Goal: Information Seeking & Learning: Learn about a topic

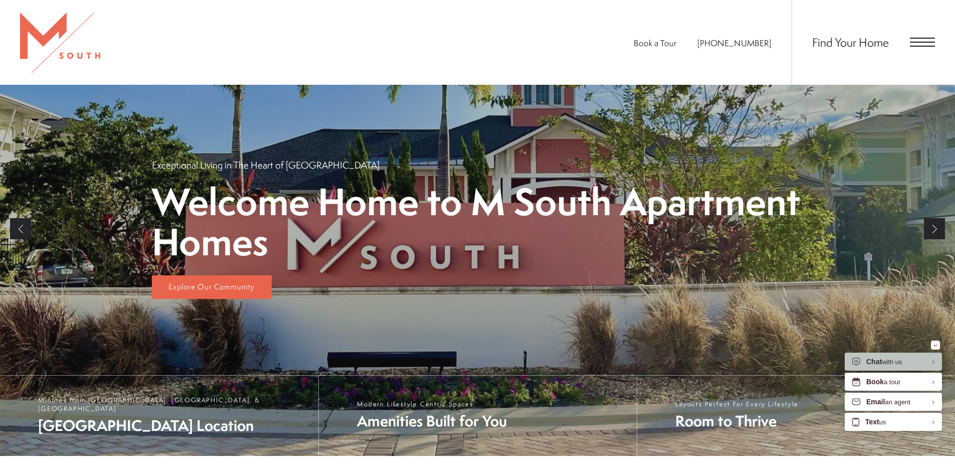
scroll to position [301, 0]
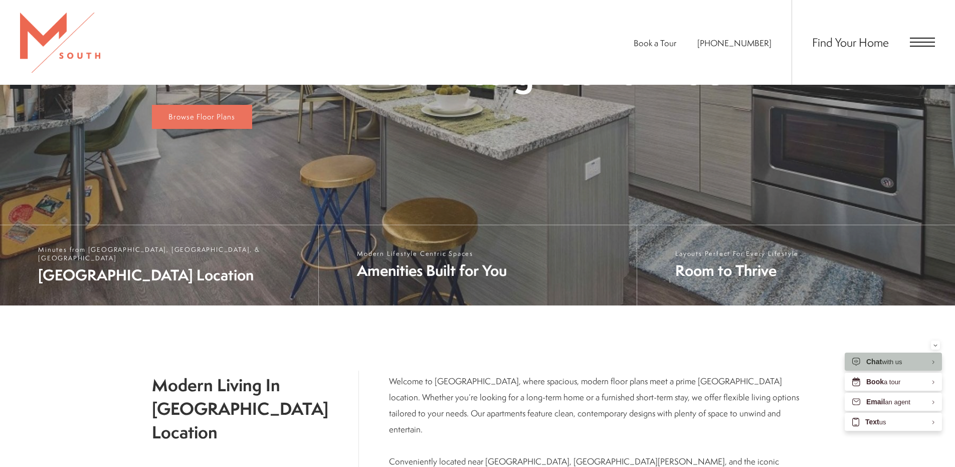
click at [926, 41] on span "Open Menu" at bounding box center [922, 42] width 25 height 9
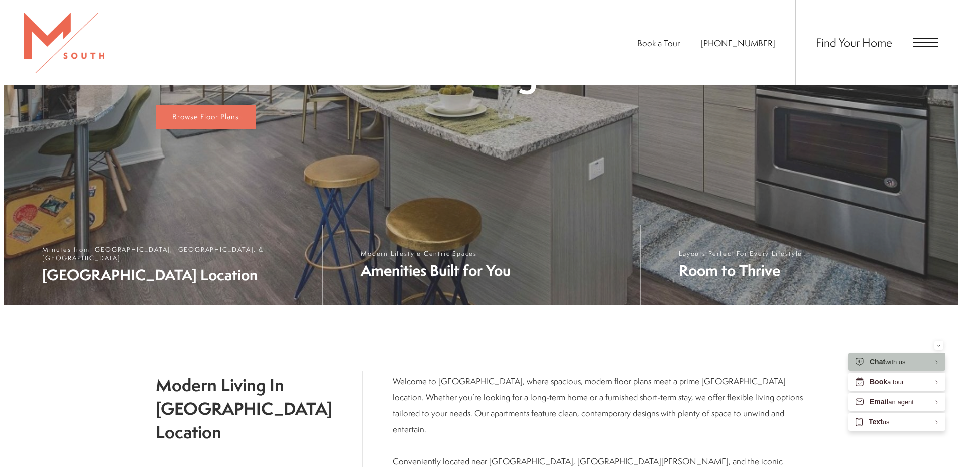
scroll to position [0, 0]
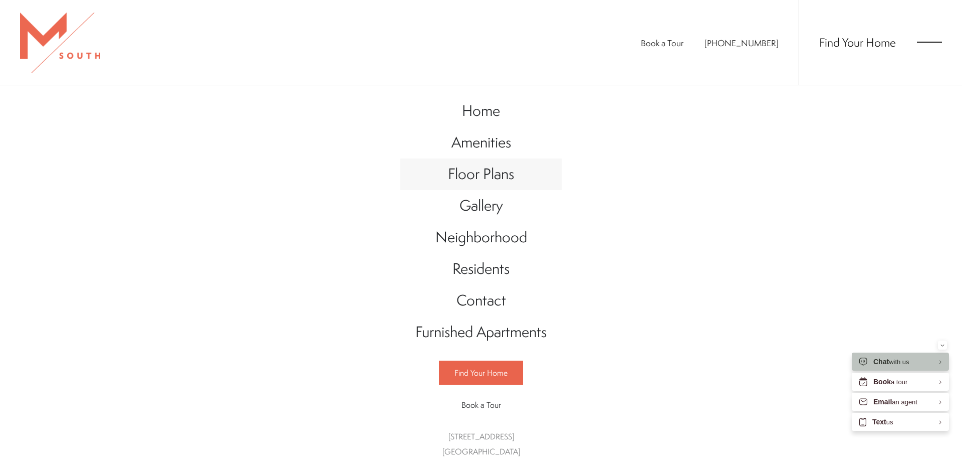
click at [496, 182] on span "Floor Plans" at bounding box center [481, 173] width 66 height 21
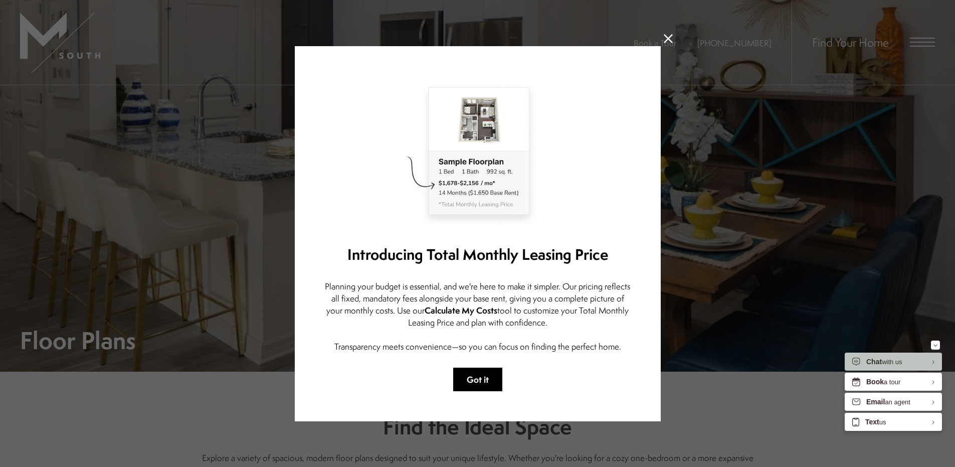
click at [483, 378] on button "Got it" at bounding box center [477, 379] width 49 height 24
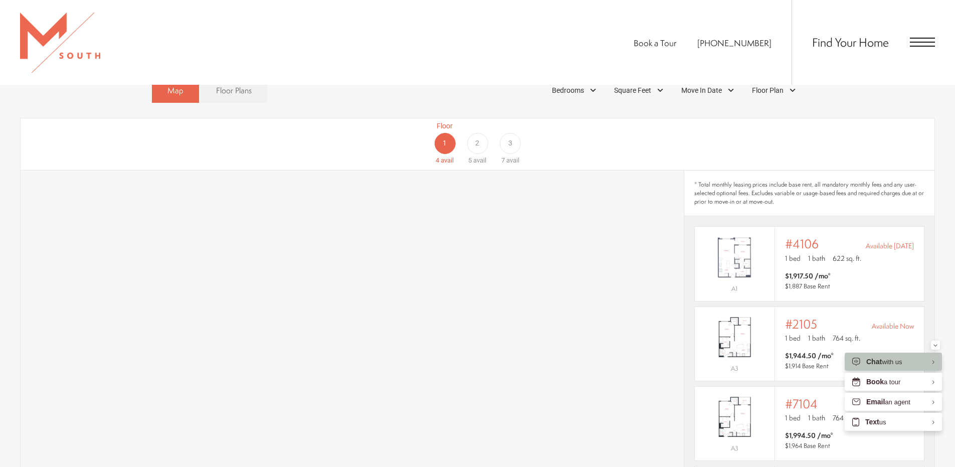
scroll to position [652, 0]
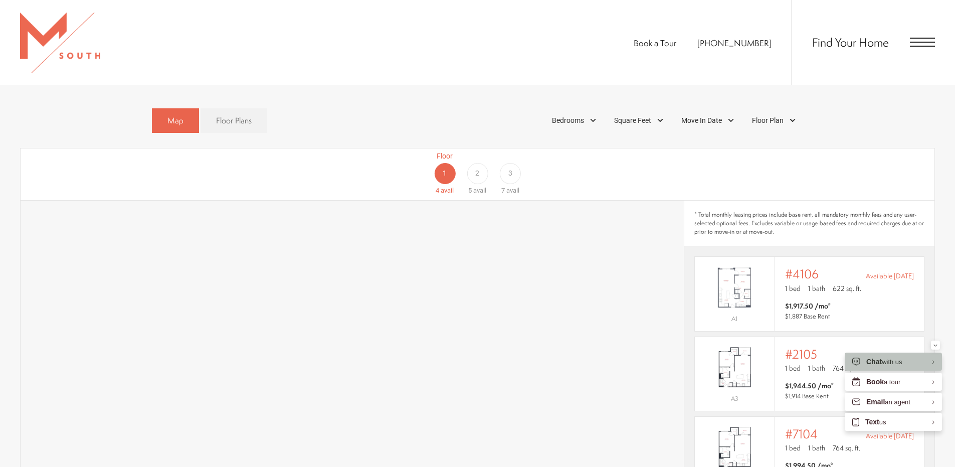
click at [511, 168] on span "3" at bounding box center [510, 173] width 4 height 11
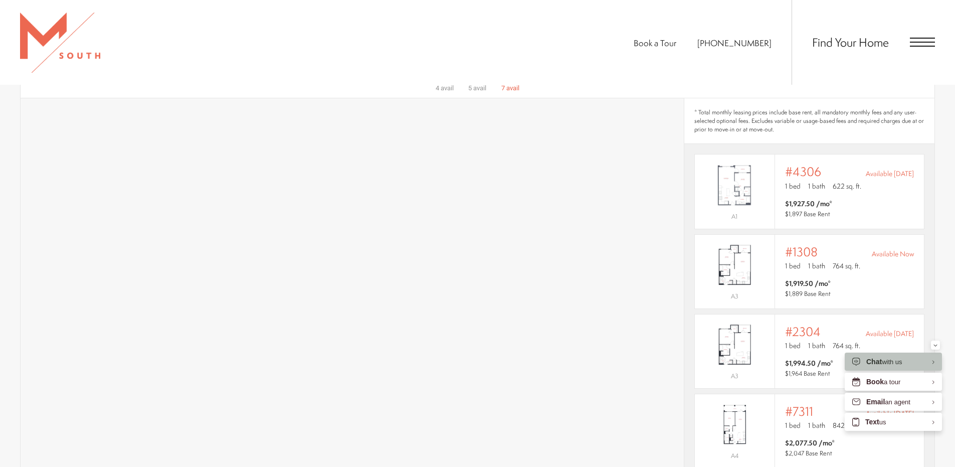
scroll to position [702, 0]
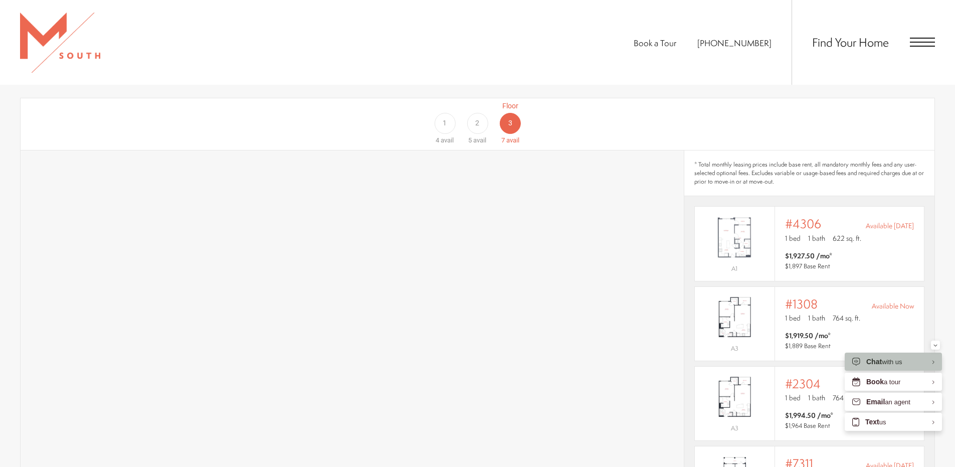
click at [392, 48] on div "Book a Tour 813-570-8014 Find Your Home" at bounding box center [477, 42] width 955 height 85
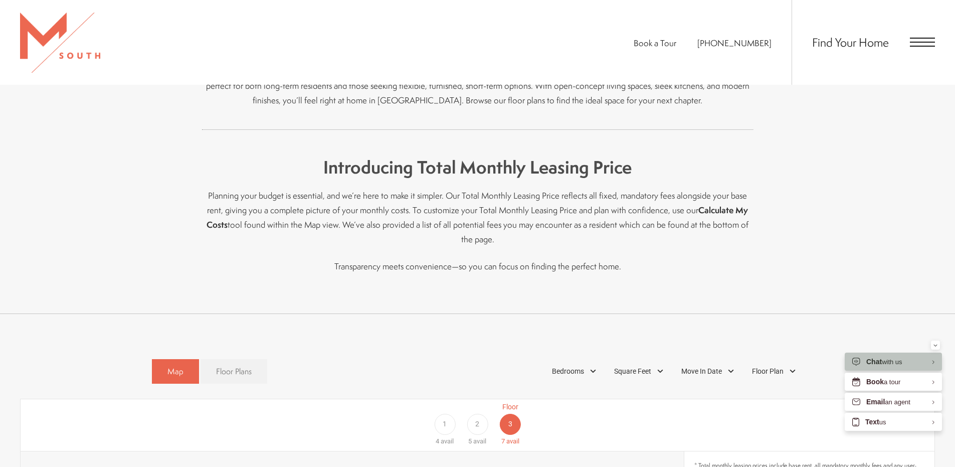
click at [228, 365] on span "Floor Plans" at bounding box center [234, 371] width 36 height 12
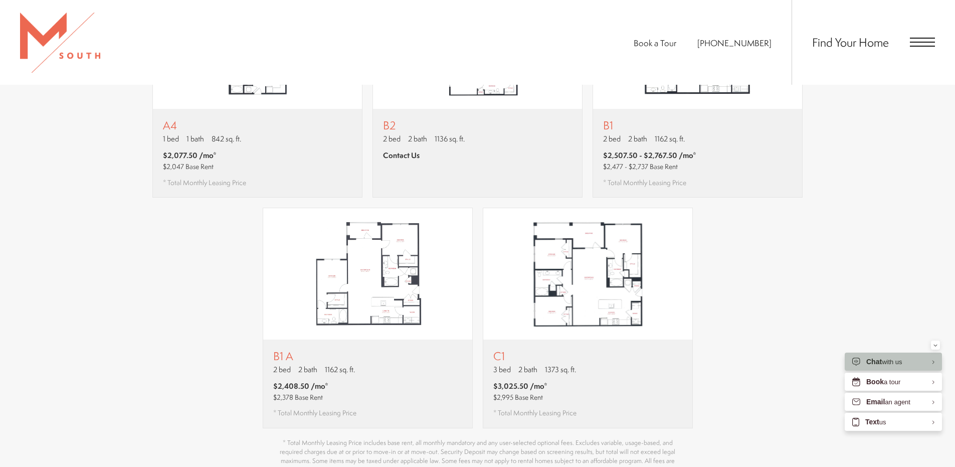
scroll to position [1153, 0]
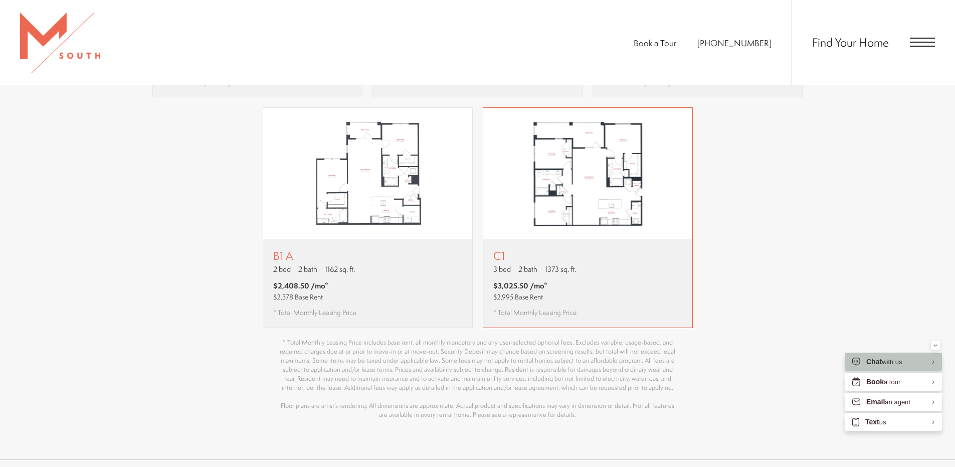
click at [622, 257] on div "C1 3 bed 2 bath 1373 sq. ft. $3,025.50 /mo* $2,995 Base Rent * Total Monthly Le…" at bounding box center [587, 283] width 209 height 88
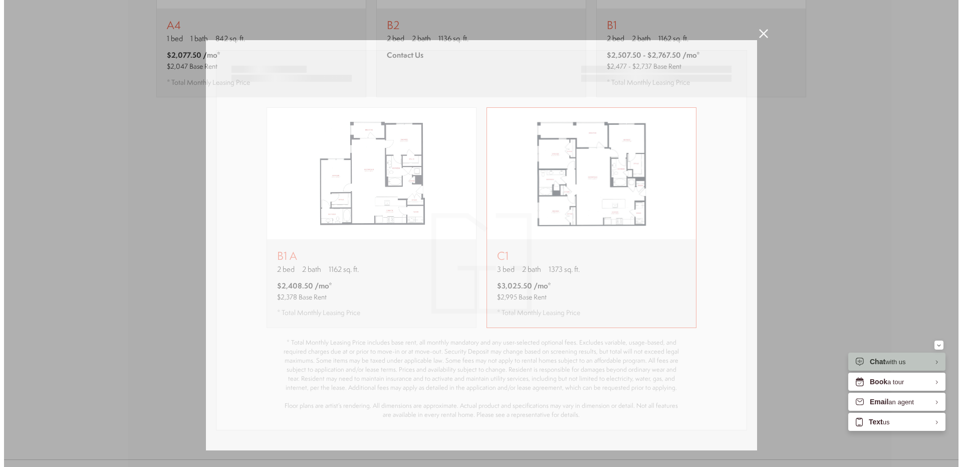
scroll to position [0, 0]
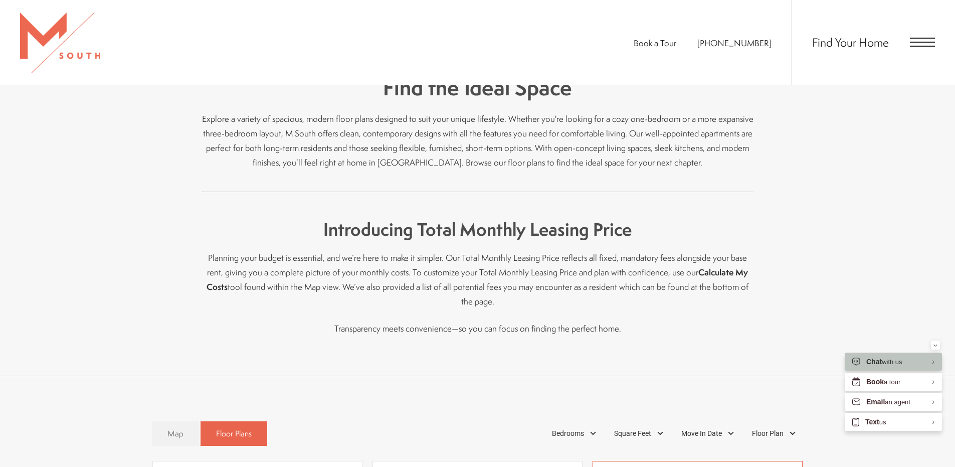
scroll to position [301, 0]
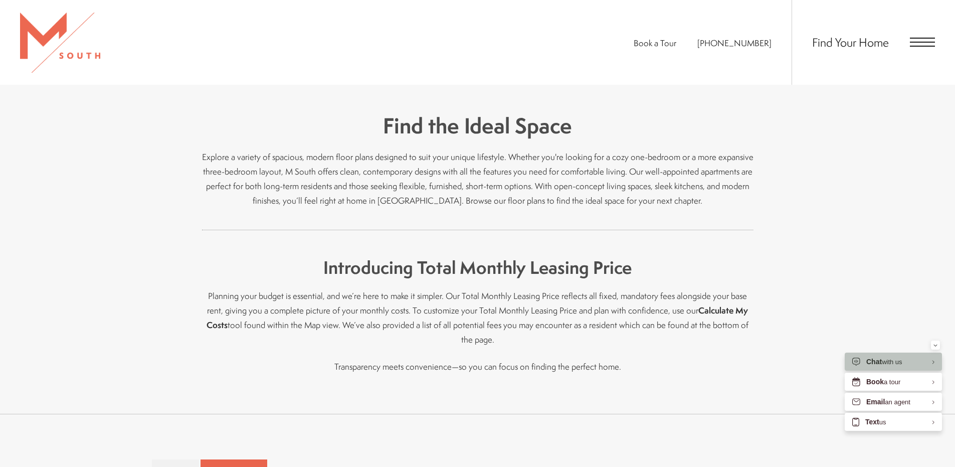
drag, startPoint x: 445, startPoint y: 184, endPoint x: 452, endPoint y: 183, distance: 7.0
click at [451, 183] on p "Explore a variety of spacious, modern floor plans designed to suit your unique …" at bounding box center [477, 178] width 551 height 58
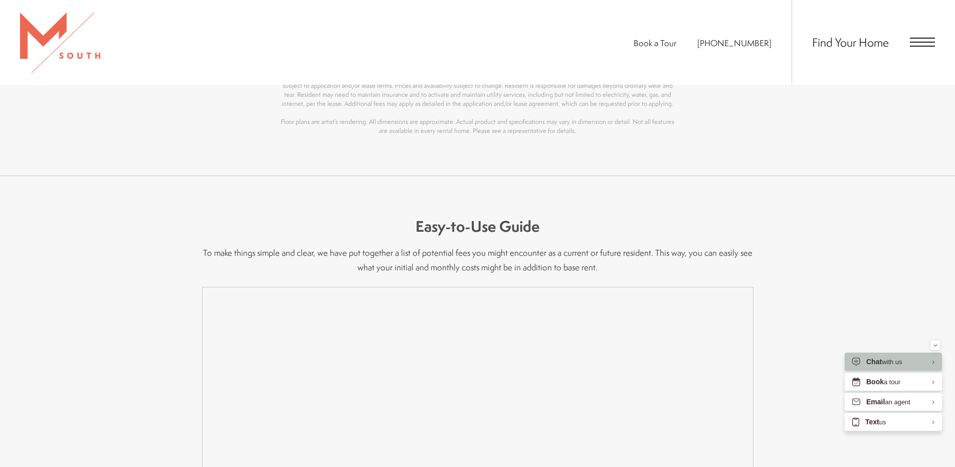
scroll to position [1244, 0]
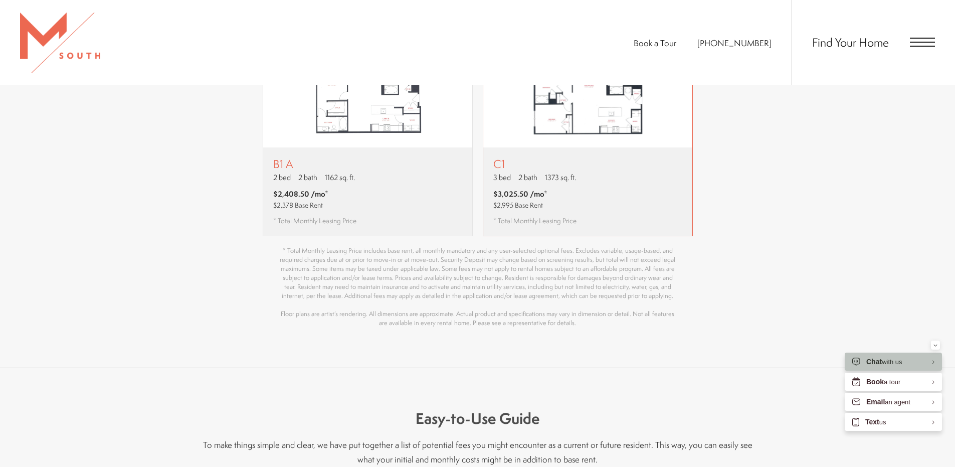
click at [564, 121] on img "View floor plan C1" at bounding box center [587, 81] width 209 height 131
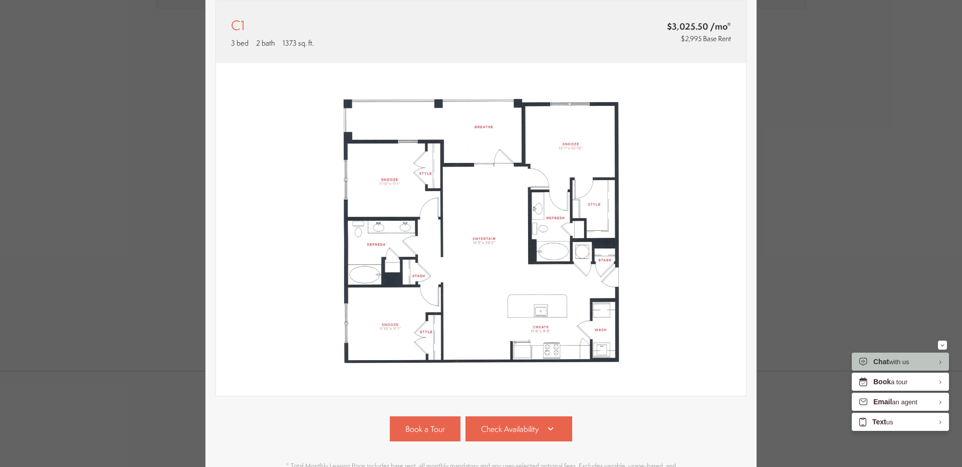
scroll to position [150, 0]
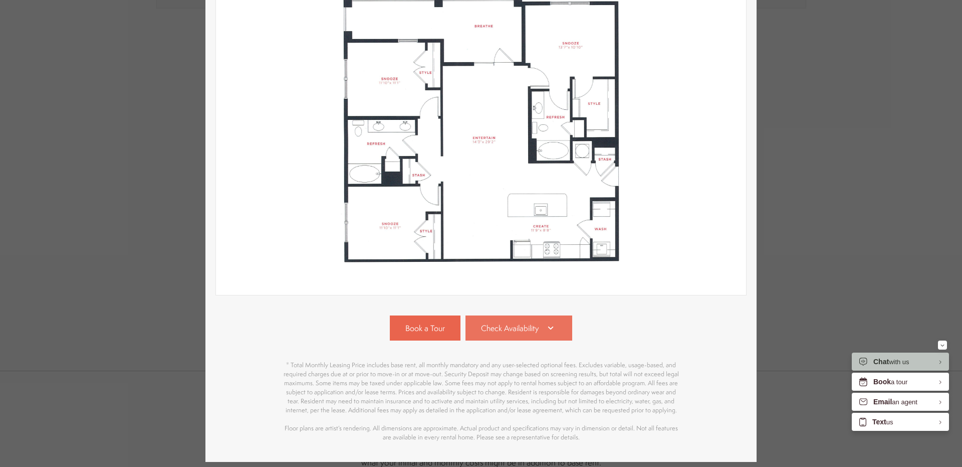
click at [545, 329] on icon at bounding box center [551, 328] width 12 height 12
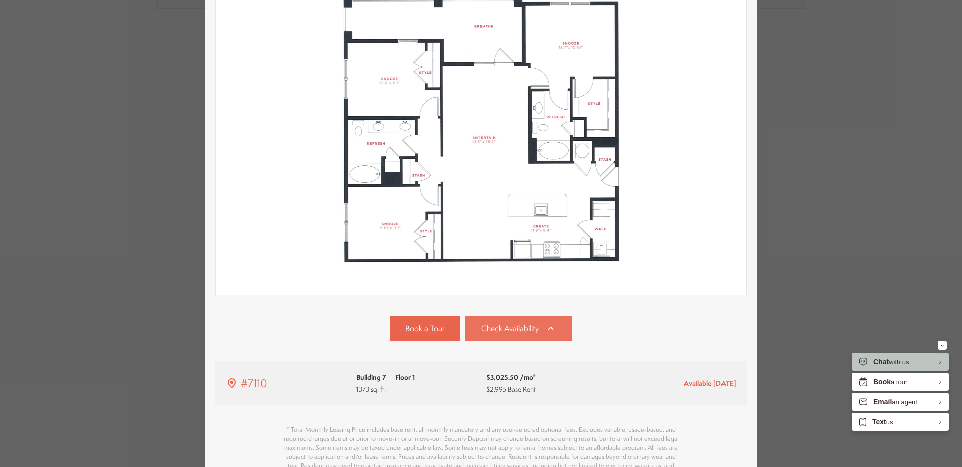
scroll to position [258, 0]
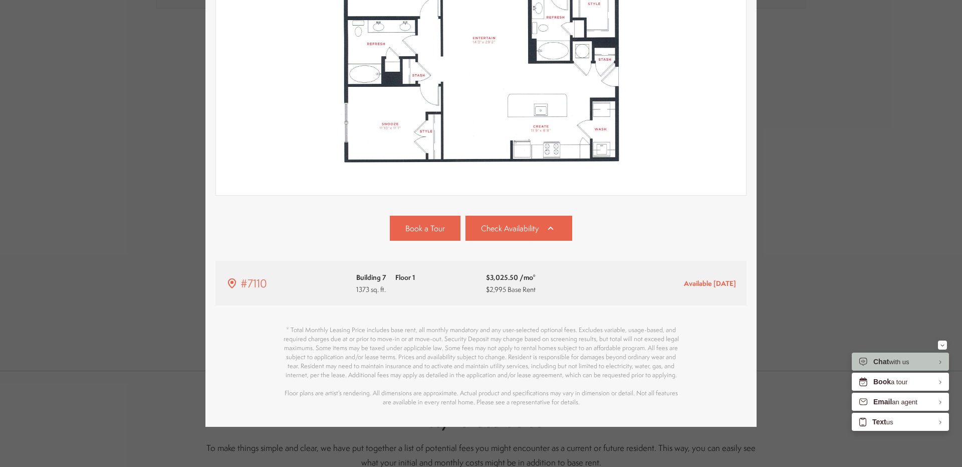
drag, startPoint x: 479, startPoint y: 329, endPoint x: 670, endPoint y: 330, distance: 191.0
click at [670, 330] on p "* Total Monthly Leasing Price includes base rent, all monthly mandatory and any…" at bounding box center [481, 365] width 401 height 81
drag, startPoint x: 321, startPoint y: 339, endPoint x: 437, endPoint y: 341, distance: 115.8
click at [444, 341] on p "* Total Monthly Leasing Price includes base rent, all monthly mandatory and any…" at bounding box center [481, 365] width 401 height 81
drag, startPoint x: 520, startPoint y: 349, endPoint x: 605, endPoint y: 351, distance: 85.7
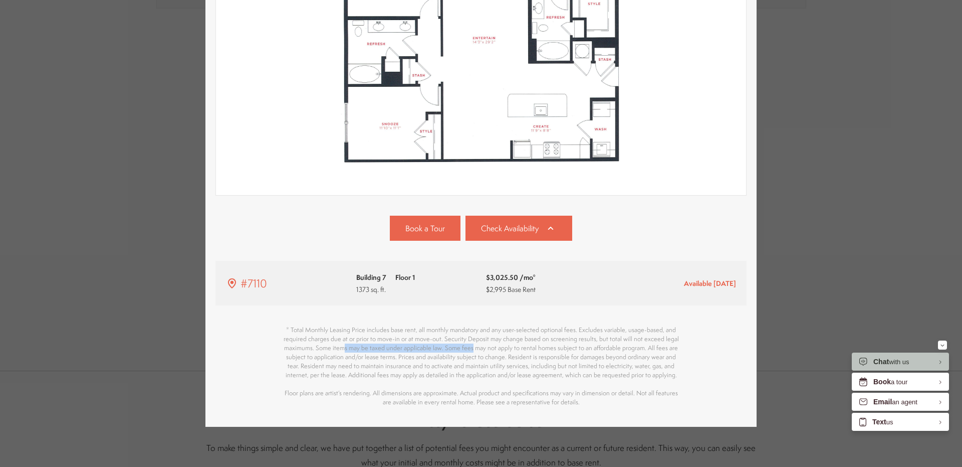
click at [606, 351] on p "* Total Monthly Leasing Price includes base rent, all monthly mandatory and any…" at bounding box center [481, 365] width 401 height 81
drag, startPoint x: 286, startPoint y: 384, endPoint x: 327, endPoint y: 386, distance: 41.1
click at [328, 386] on p "* Total Monthly Leasing Price includes base rent, all monthly mandatory and any…" at bounding box center [481, 365] width 401 height 81
click at [292, 389] on p "* Total Monthly Leasing Price includes base rent, all monthly mandatory and any…" at bounding box center [481, 365] width 401 height 81
drag, startPoint x: 375, startPoint y: 385, endPoint x: 439, endPoint y: 384, distance: 63.7
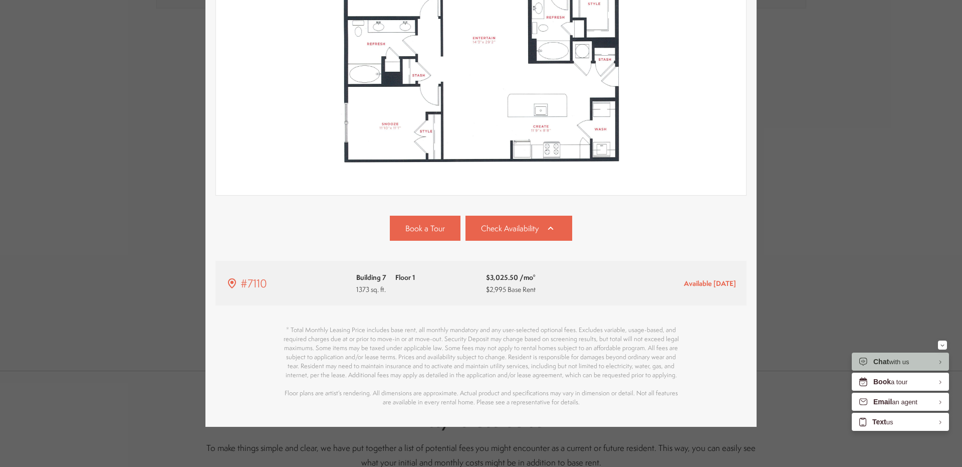
click at [436, 384] on p "* Total Monthly Leasing Price includes base rent, all monthly mandatory and any…" at bounding box center [481, 365] width 401 height 81
drag, startPoint x: 473, startPoint y: 385, endPoint x: 615, endPoint y: 384, distance: 142.8
click at [575, 384] on p "* Total Monthly Leasing Price includes base rent, all monthly mandatory and any…" at bounding box center [481, 365] width 401 height 81
click at [650, 384] on p "* Total Monthly Leasing Price includes base rent, all monthly mandatory and any…" at bounding box center [481, 365] width 401 height 81
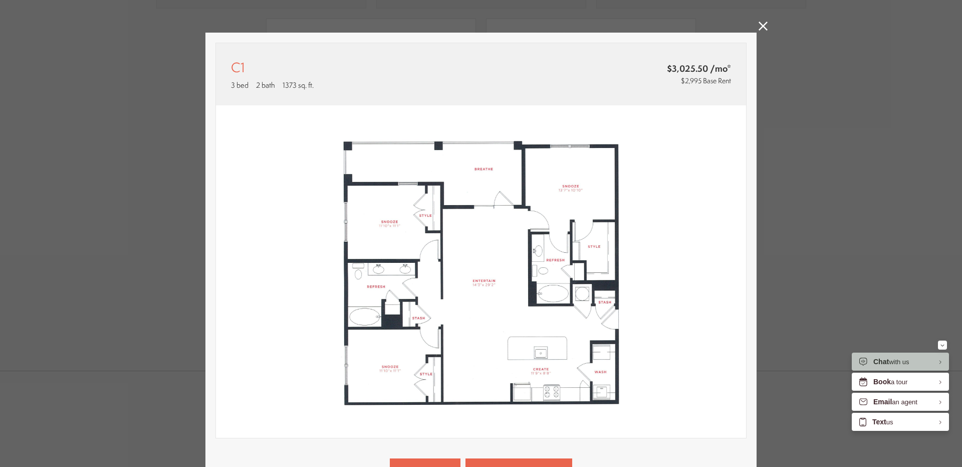
scroll to position [158, 0]
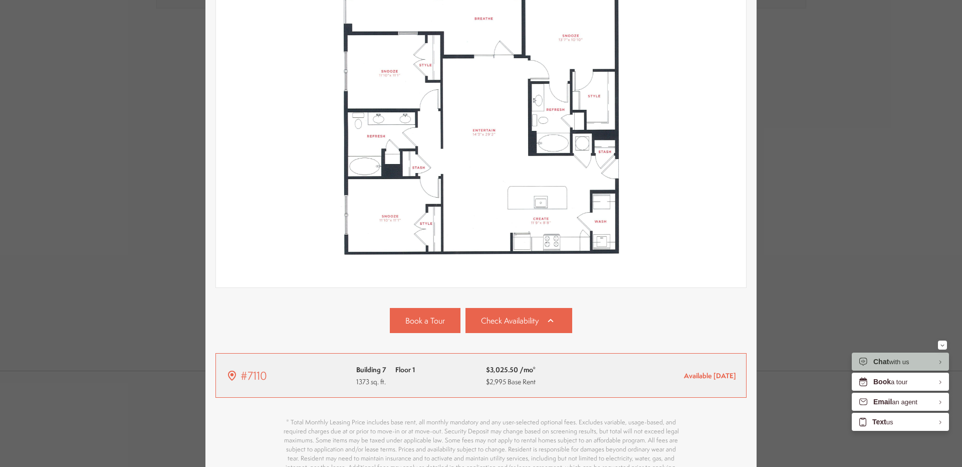
click at [585, 372] on div "$3,025.50 /mo* $2,995 Base Rent" at bounding box center [546, 375] width 120 height 24
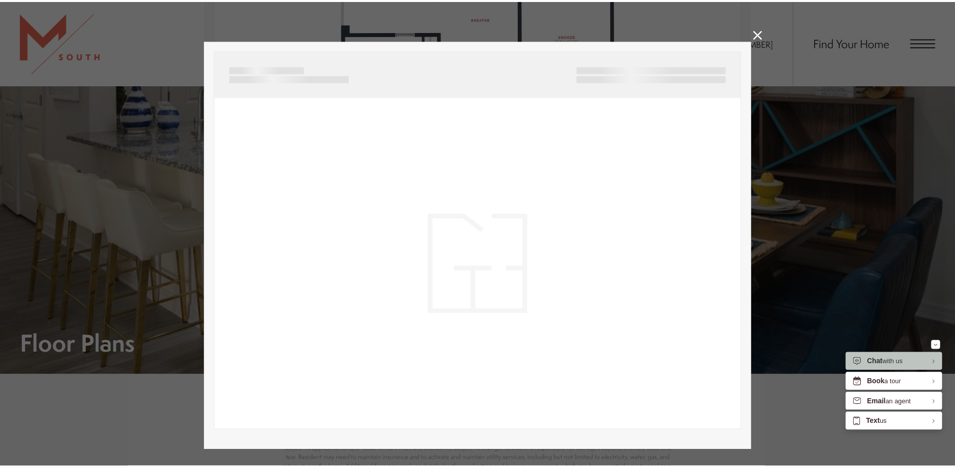
scroll to position [0, 0]
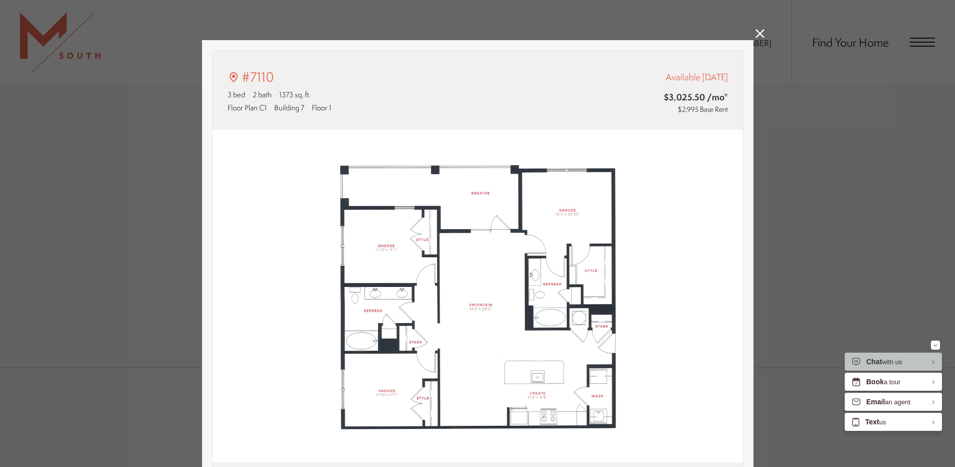
type input "**********"
click at [756, 34] on icon at bounding box center [759, 33] width 9 height 9
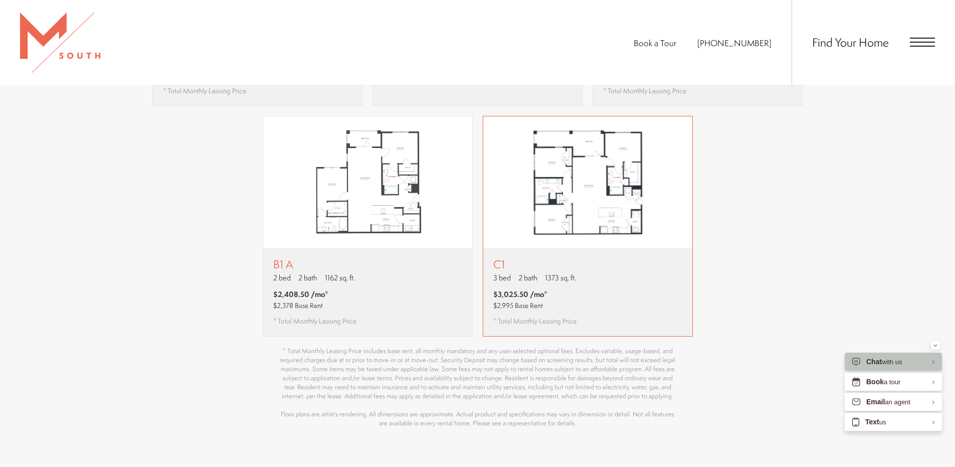
scroll to position [1094, 0]
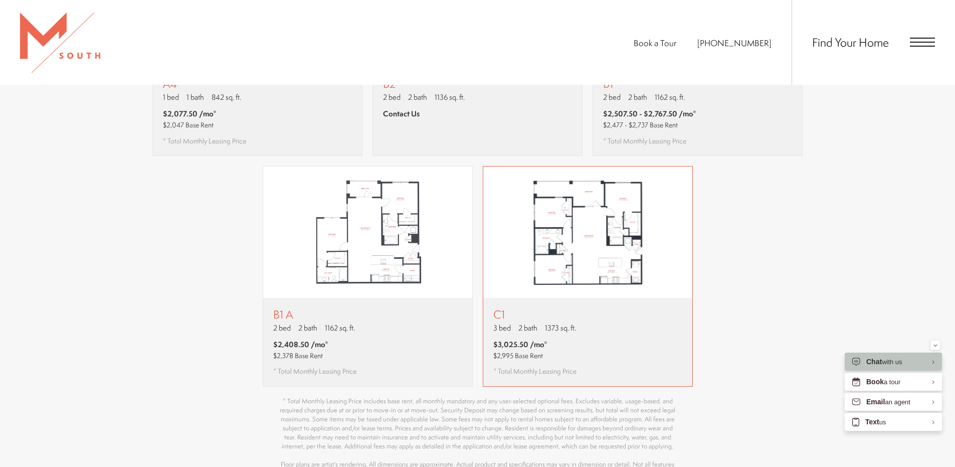
click at [647, 249] on img "View floor plan C1" at bounding box center [587, 231] width 209 height 131
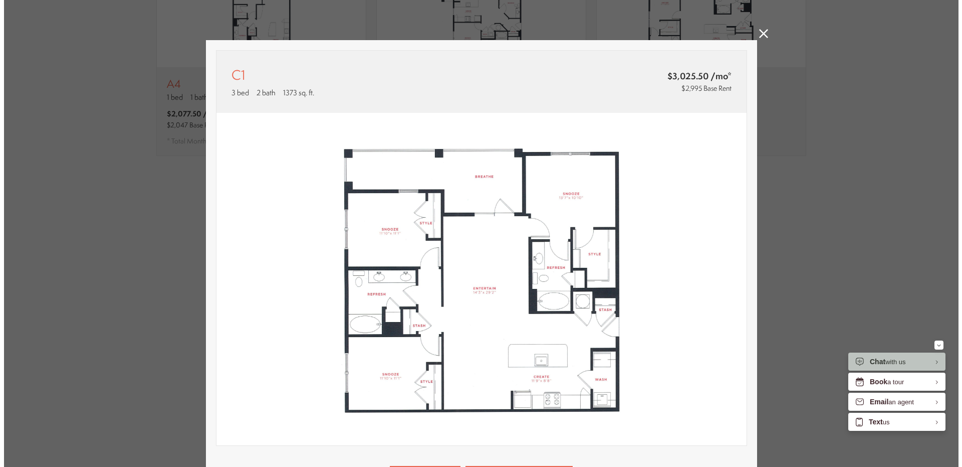
scroll to position [0, 0]
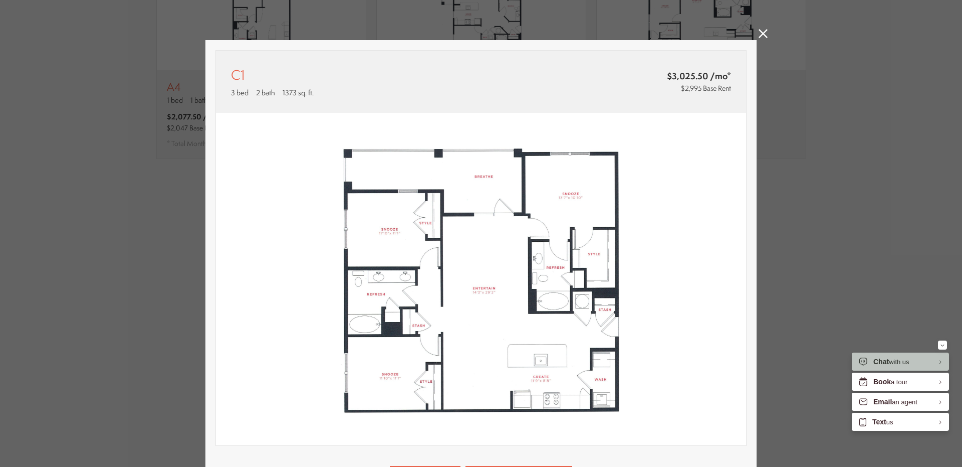
click at [759, 37] on icon at bounding box center [763, 33] width 9 height 9
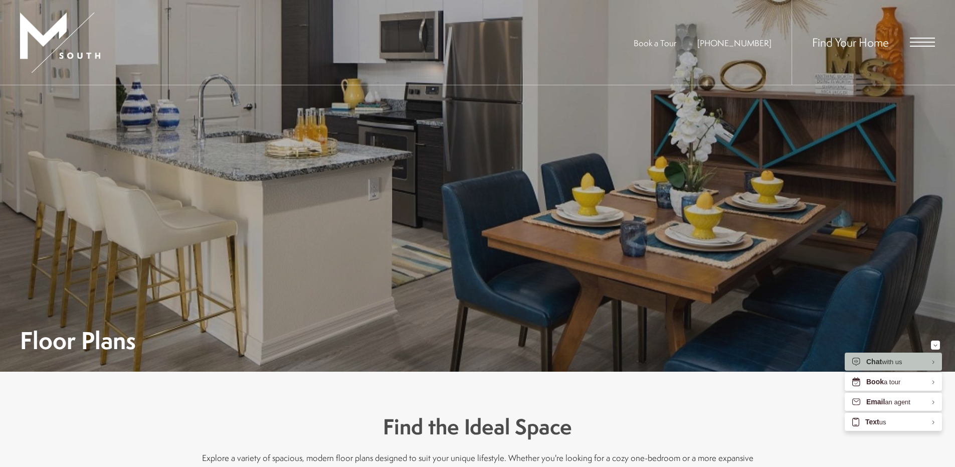
click at [927, 43] on span "Open Menu" at bounding box center [922, 42] width 25 height 1
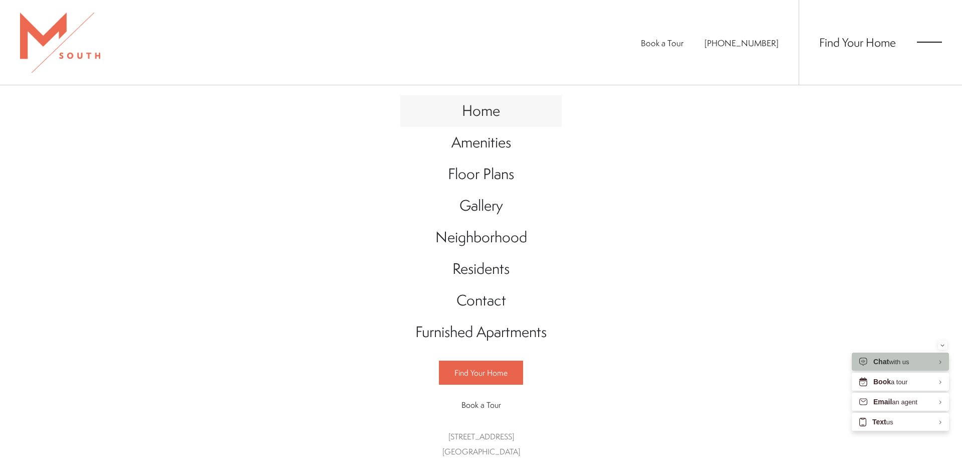
click at [476, 117] on span "Home" at bounding box center [481, 110] width 38 height 21
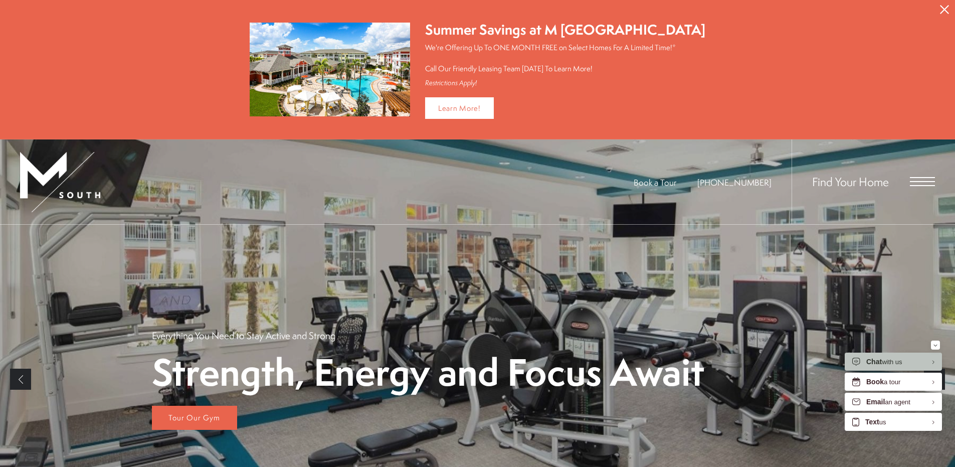
click at [917, 181] on span "Open Menu" at bounding box center [922, 181] width 25 height 9
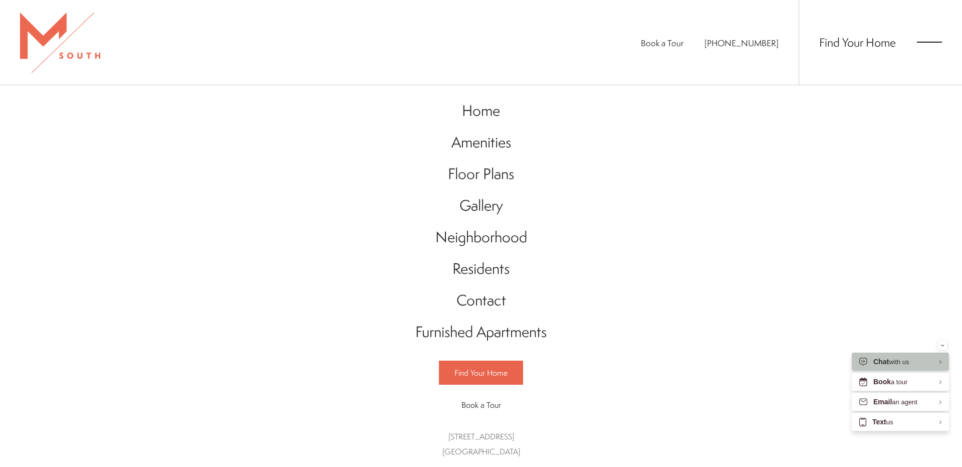
click at [853, 46] on span "Find Your Home" at bounding box center [857, 42] width 77 height 16
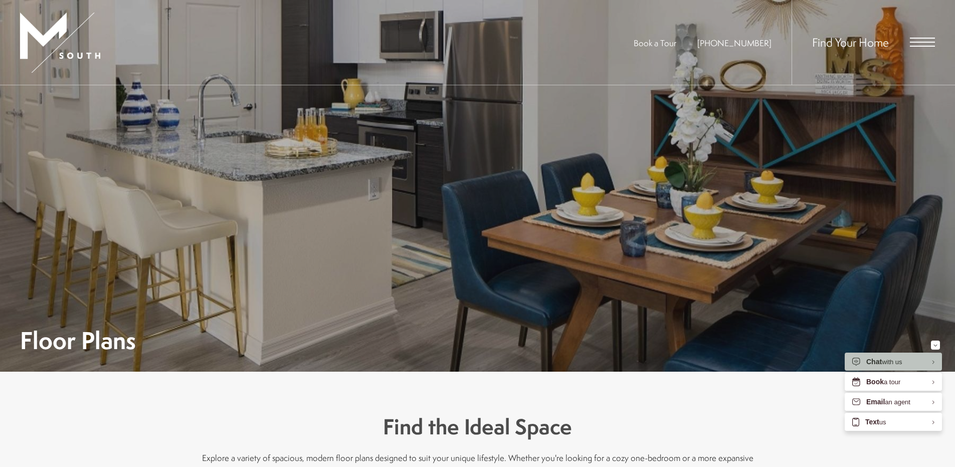
click at [923, 39] on span "Open Menu" at bounding box center [922, 42] width 25 height 9
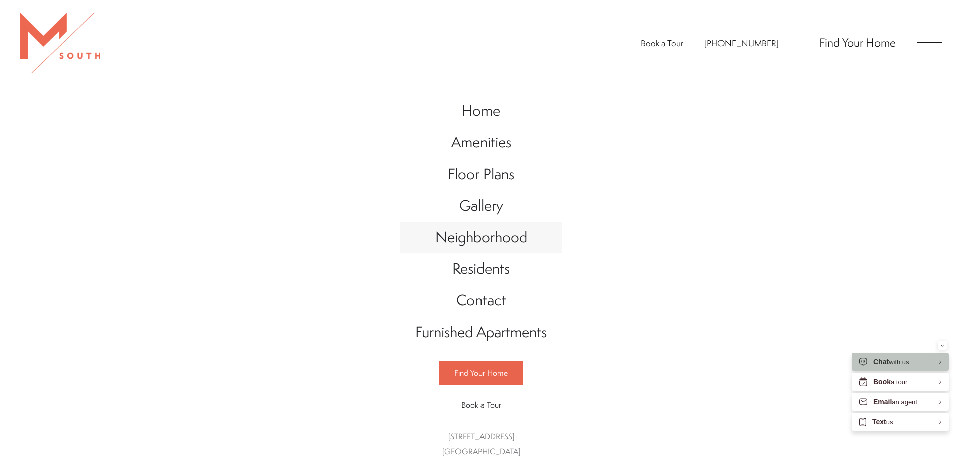
click at [485, 232] on span "Neighborhood" at bounding box center [482, 237] width 92 height 21
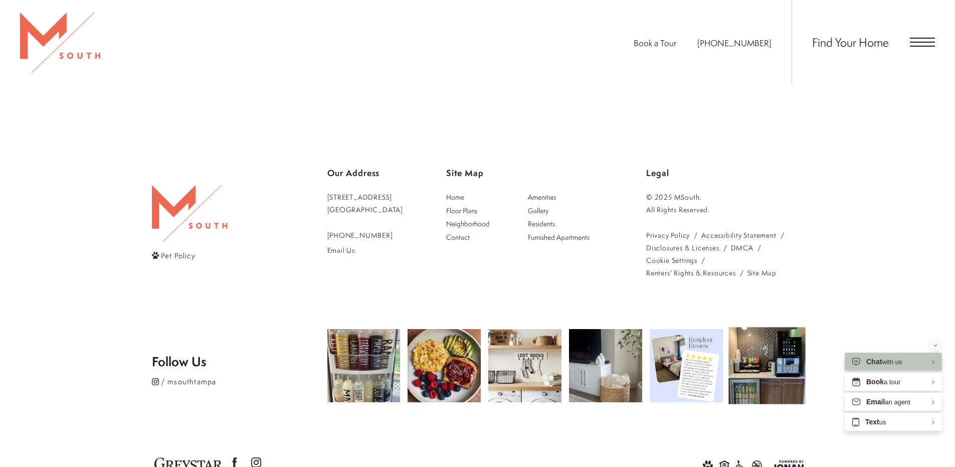
scroll to position [1184, 0]
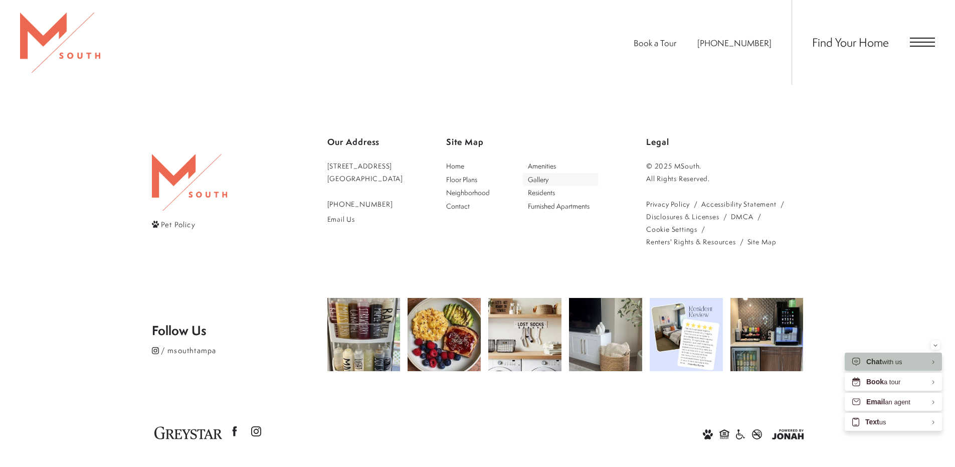
click at [548, 174] on span "Gallery" at bounding box center [538, 179] width 21 height 10
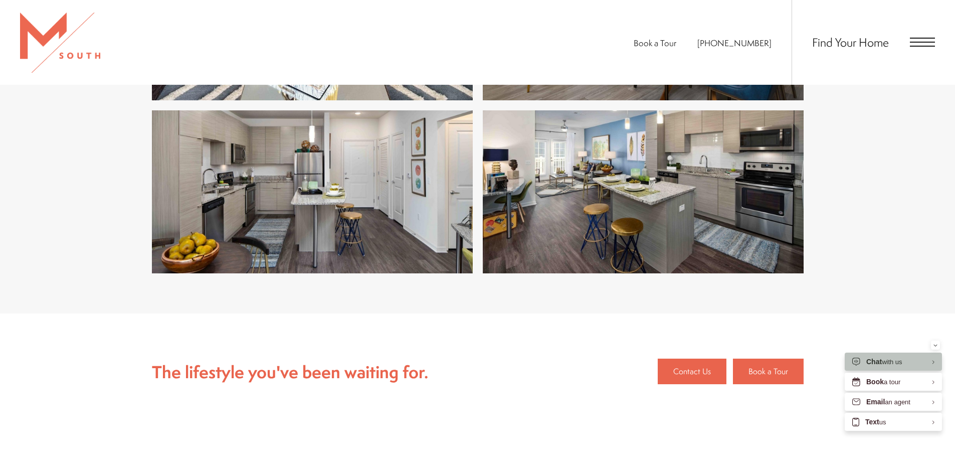
scroll to position [2603, 0]
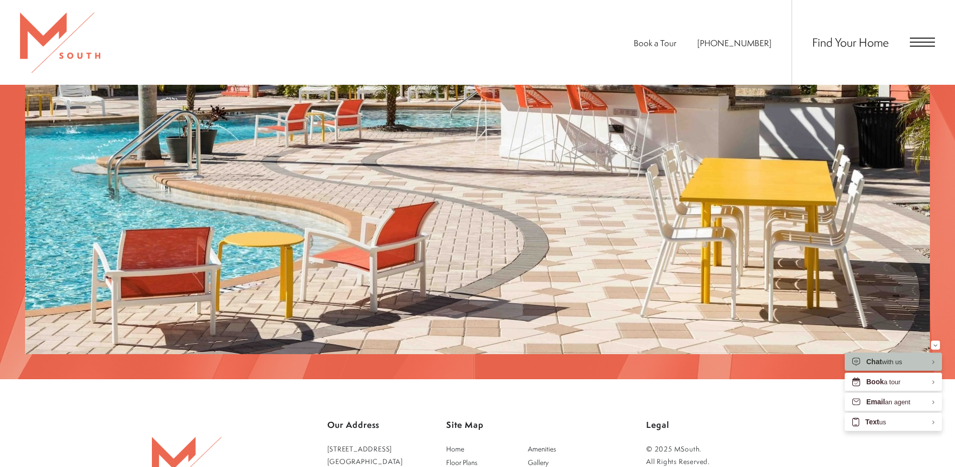
scroll to position [2103, 0]
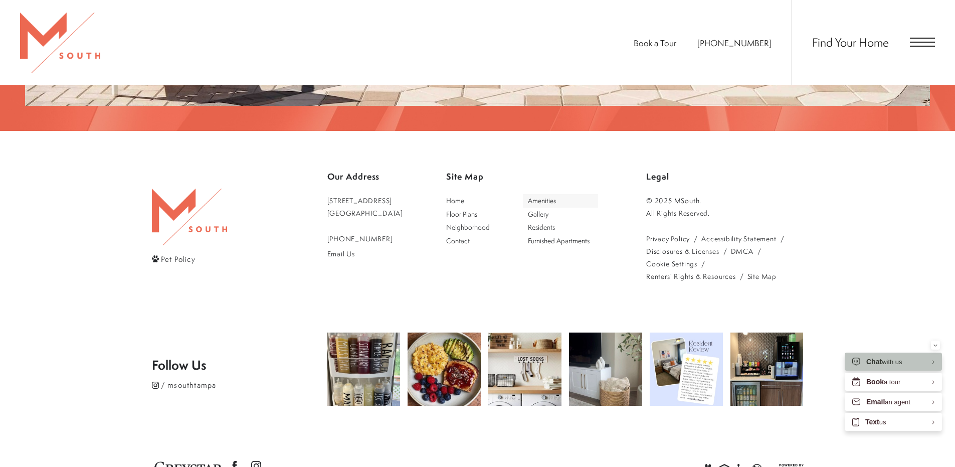
click at [555, 195] on span "Amenities" at bounding box center [542, 200] width 28 height 10
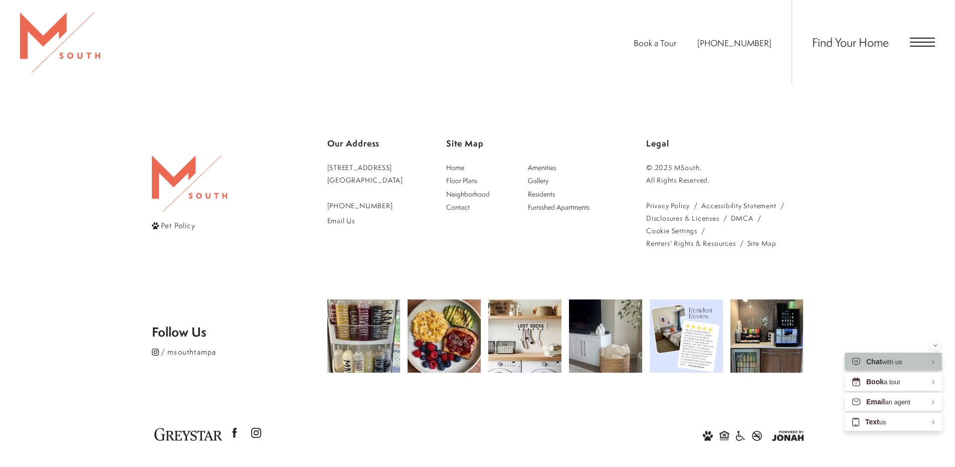
scroll to position [605, 0]
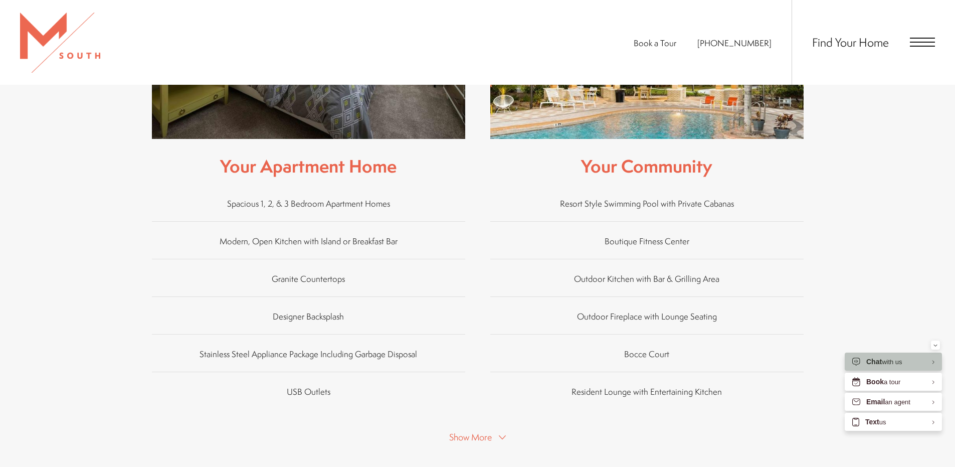
click at [926, 42] on span "Open Menu" at bounding box center [922, 42] width 25 height 1
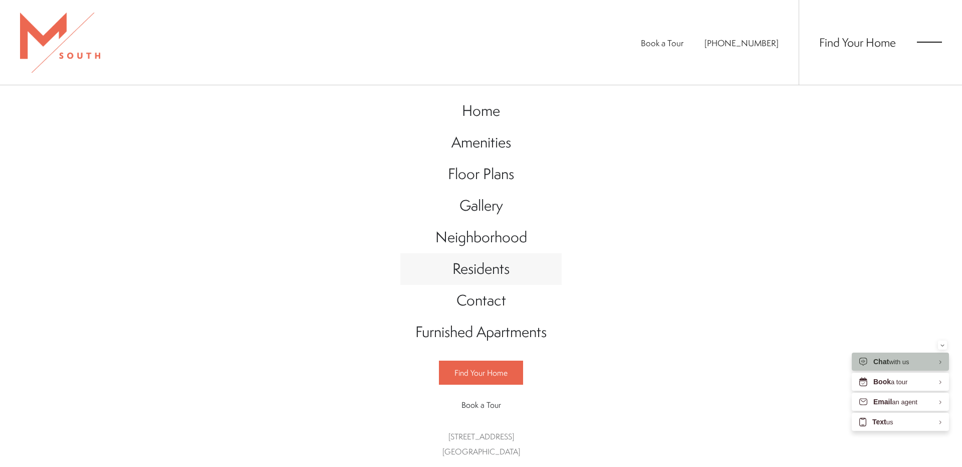
click at [482, 277] on span "Residents" at bounding box center [481, 268] width 57 height 21
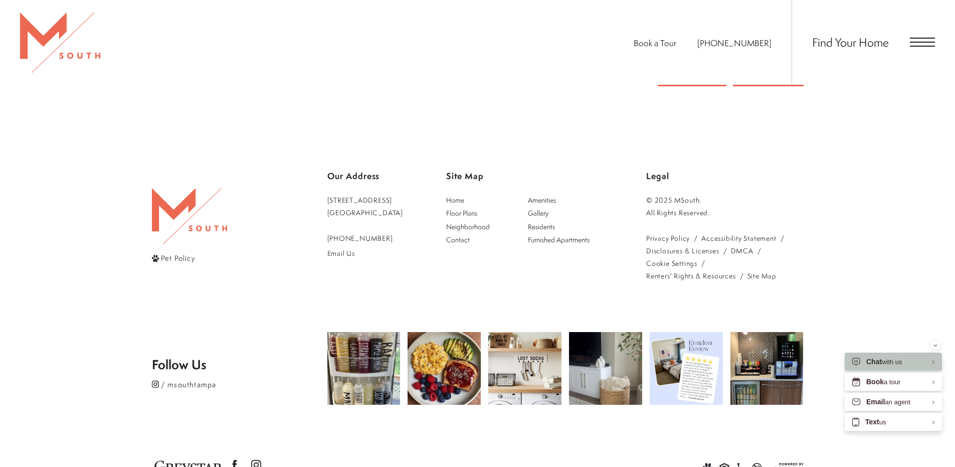
scroll to position [149, 0]
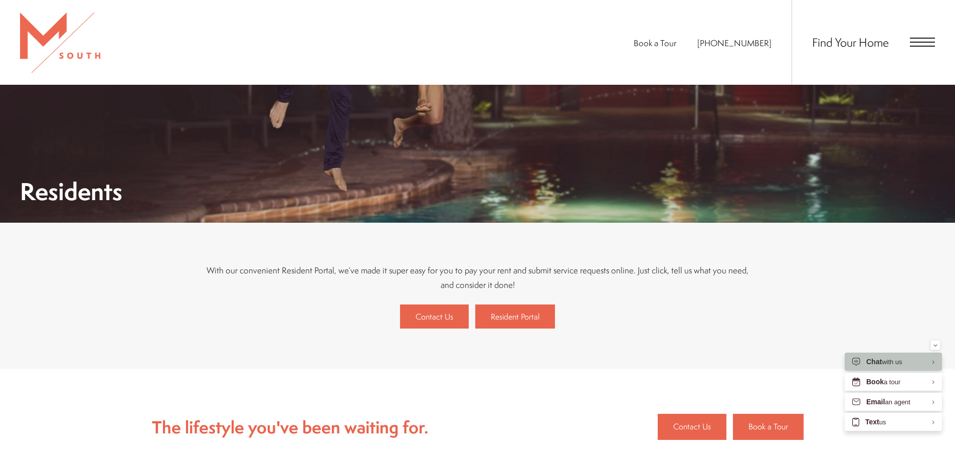
click at [927, 46] on span "Open Menu" at bounding box center [922, 46] width 25 height 1
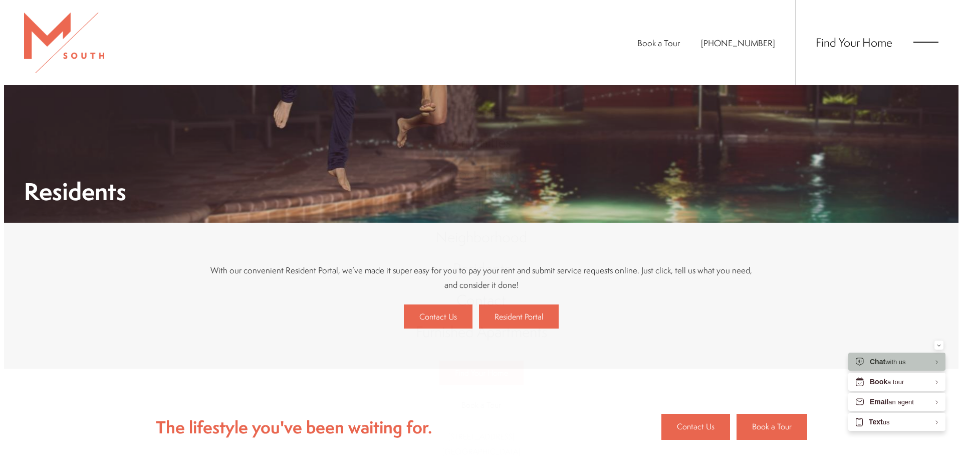
scroll to position [0, 0]
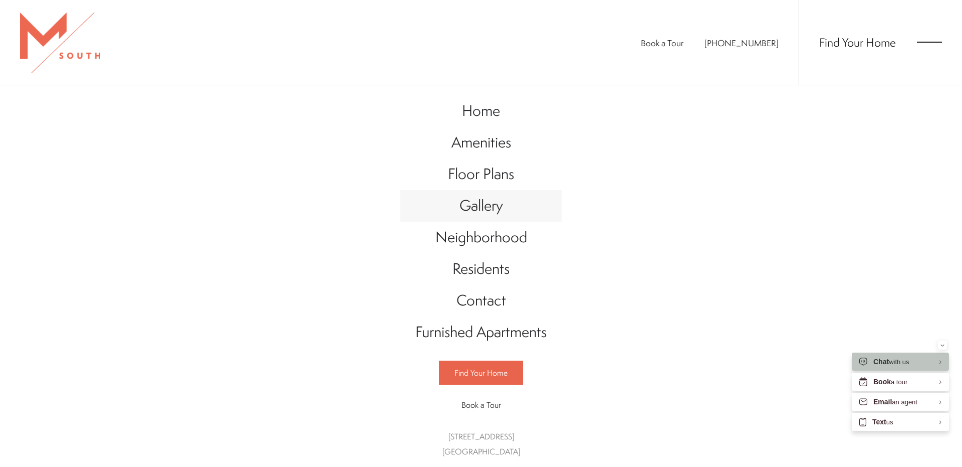
click at [491, 214] on span "Gallery" at bounding box center [482, 205] width 44 height 21
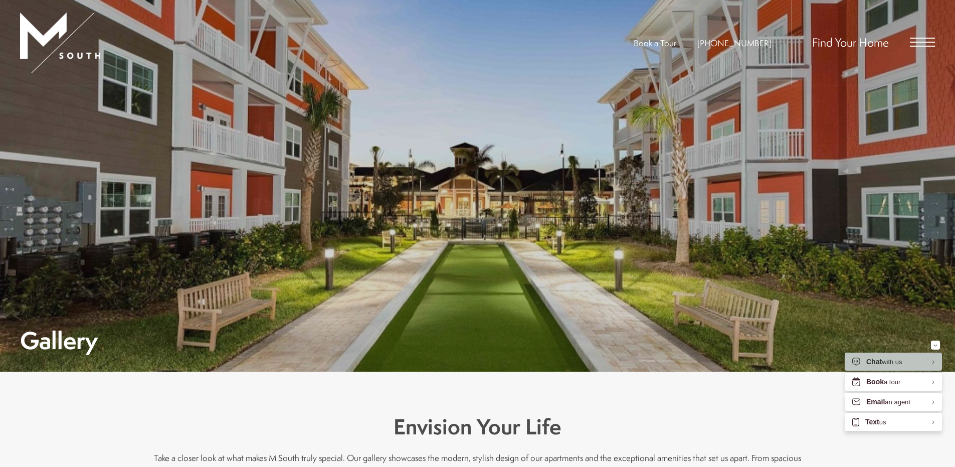
click at [925, 43] on span "Open Menu" at bounding box center [922, 42] width 25 height 1
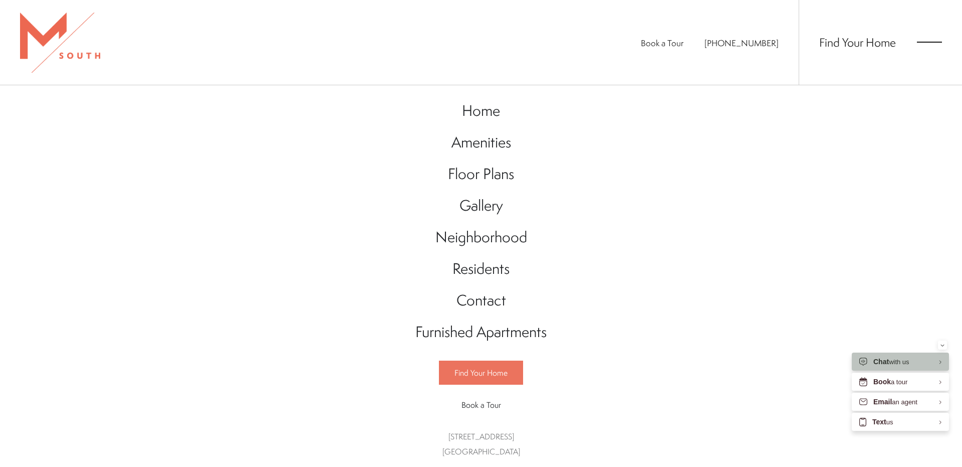
click at [481, 377] on span "Find Your Home" at bounding box center [481, 372] width 53 height 11
